Goal: Transaction & Acquisition: Download file/media

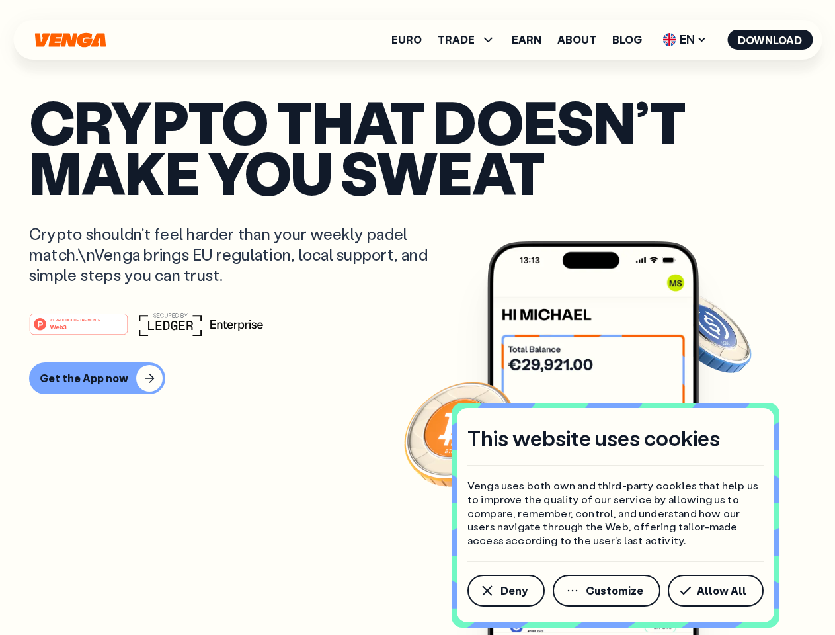
click at [417, 317] on div "#1 PRODUCT OF THE MONTH Web3" at bounding box center [417, 324] width 777 height 24
click at [505, 591] on span "Deny" at bounding box center [514, 590] width 27 height 11
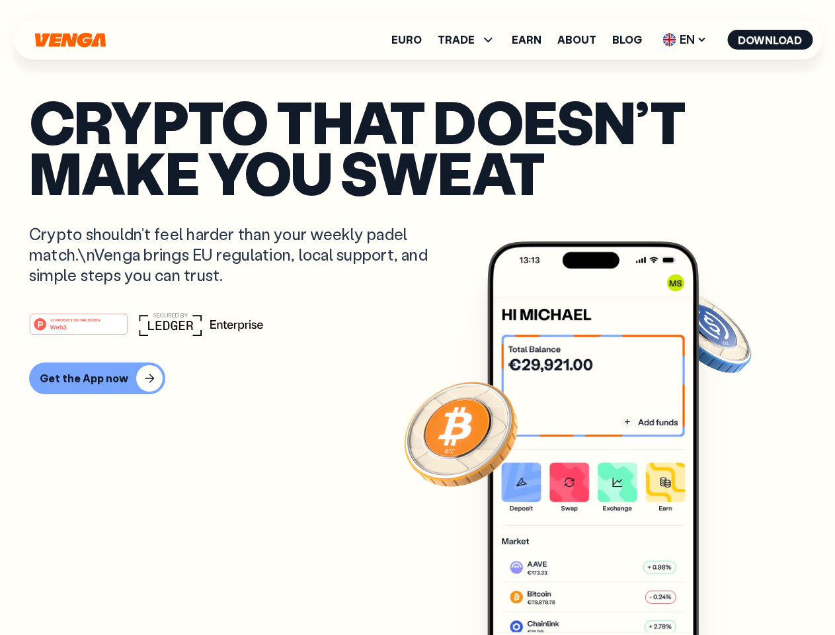
click at [608, 591] on img at bounding box center [593, 462] width 212 height 443
click at [718, 591] on article "Crypto that doesn’t make you sweat Crypto shouldn’t feel harder than your weekl…" at bounding box center [417, 344] width 777 height 496
click at [471, 40] on span "TRADE" at bounding box center [456, 39] width 37 height 11
click at [685, 40] on span "EN" at bounding box center [685, 39] width 54 height 21
click at [771, 40] on button "Download" at bounding box center [770, 40] width 85 height 20
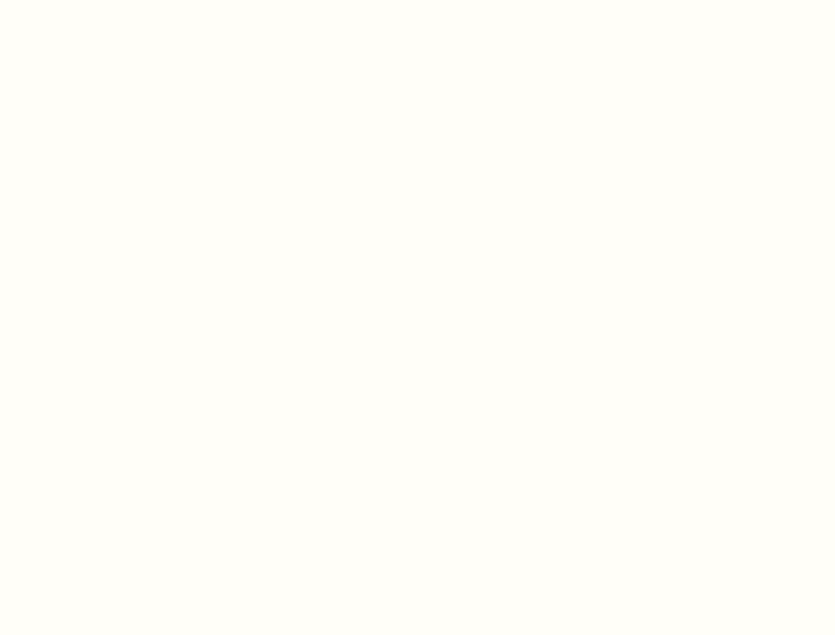
click at [95, 0] on html "This website uses cookies Venga uses both own and third-party cookies that help…" at bounding box center [417, 0] width 835 height 0
click at [81, 0] on html "This website uses cookies Venga uses both own and third-party cookies that help…" at bounding box center [417, 0] width 835 height 0
